Goal: Task Accomplishment & Management: Use online tool/utility

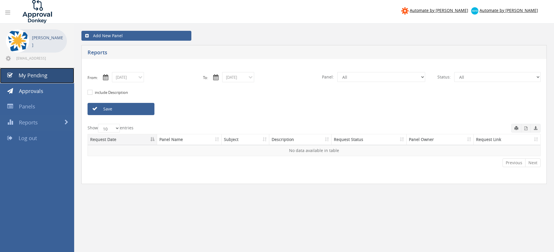
click at [40, 74] on span "My Pending" at bounding box center [33, 75] width 29 height 7
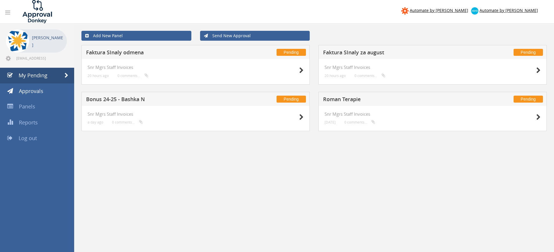
click at [126, 101] on h5 "Bonus 24-25 - Bashka N" at bounding box center [162, 99] width 153 height 7
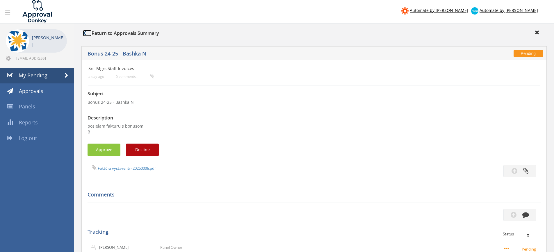
click at [85, 32] on icon at bounding box center [84, 33] width 3 height 5
click at [83, 31] on icon at bounding box center [84, 33] width 3 height 5
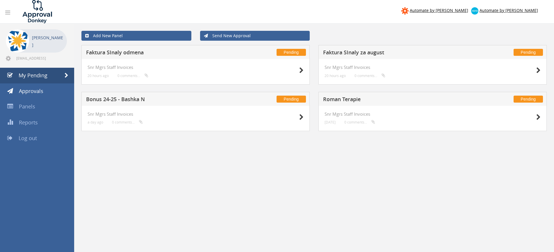
click at [129, 51] on h5 "Faktura SInaly odmena" at bounding box center [162, 53] width 153 height 7
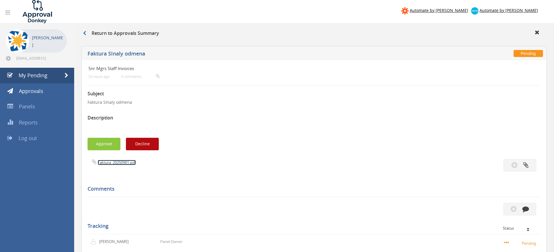
click at [109, 163] on link "Faktura_20250901.pdf" at bounding box center [117, 162] width 38 height 5
click at [106, 146] on button "Approve" at bounding box center [103, 144] width 33 height 12
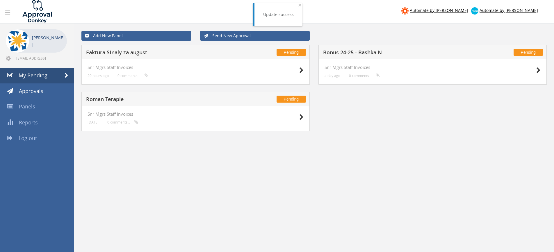
click at [123, 52] on h5 "Faktura SInaly za august" at bounding box center [162, 53] width 153 height 7
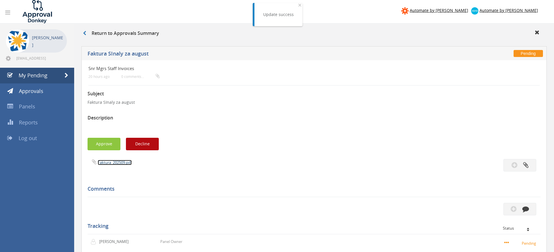
click at [108, 163] on link "Faktura_202509.pdf" at bounding box center [115, 162] width 34 height 5
